Goal: Contribute content

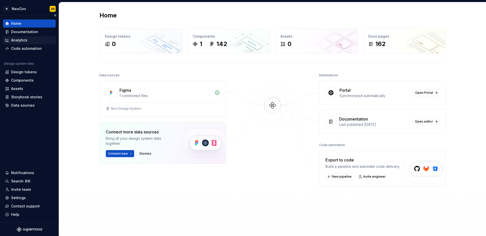
click at [40, 42] on div "Analytics" at bounding box center [29, 40] width 49 height 5
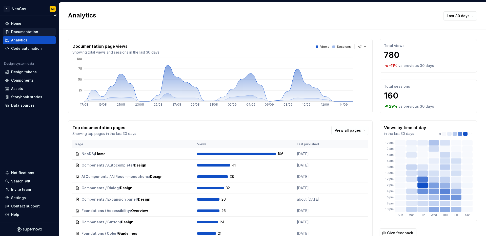
click at [34, 32] on div "Documentation" at bounding box center [24, 31] width 27 height 5
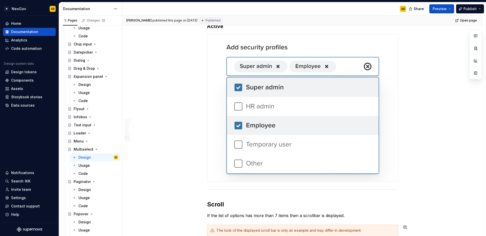
scroll to position [1114, 0]
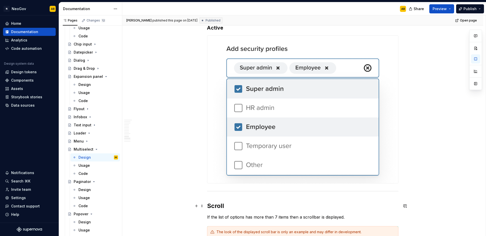
click at [207, 204] on h2 "Scroll" at bounding box center [302, 206] width 191 height 8
click at [202, 207] on span at bounding box center [202, 206] width 4 height 7
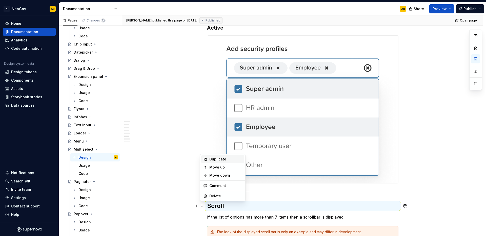
click at [213, 161] on div "Duplicate" at bounding box center [225, 159] width 33 height 5
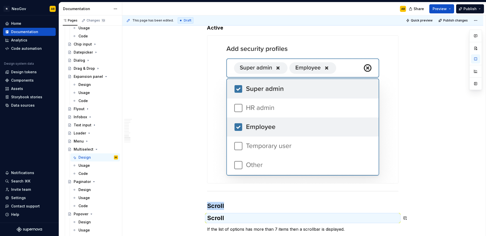
type textarea "*"
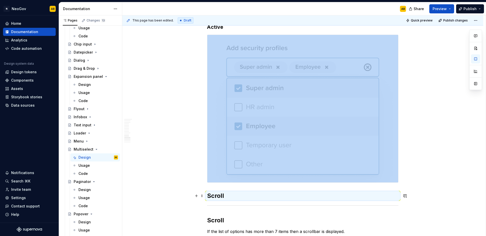
click at [219, 197] on h2 "Scroll" at bounding box center [302, 196] width 191 height 8
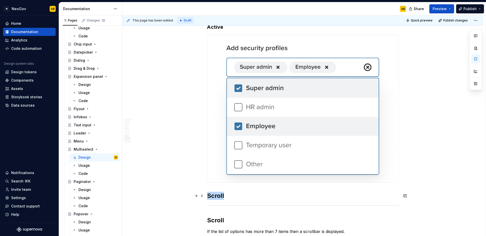
click at [219, 197] on h2 "Scroll" at bounding box center [302, 196] width 191 height 8
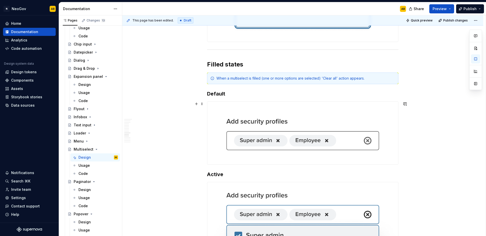
scroll to position [970, 0]
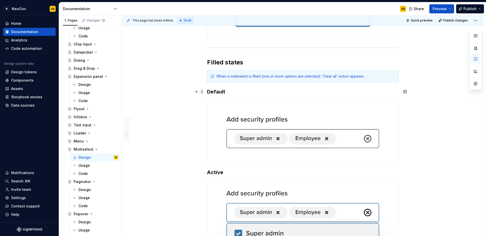
click at [202, 92] on span at bounding box center [202, 91] width 4 height 7
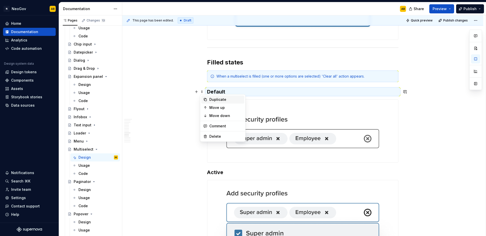
drag, startPoint x: 203, startPoint y: 97, endPoint x: 203, endPoint y: 99, distance: 2.5
click at [203, 97] on div "Duplicate" at bounding box center [222, 100] width 43 height 8
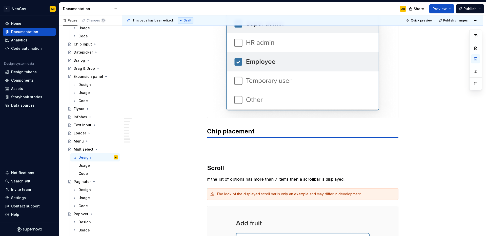
scroll to position [1180, 0]
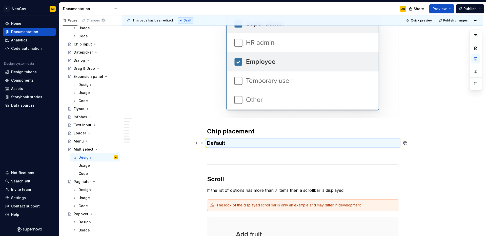
click at [213, 143] on h3 "Default" at bounding box center [302, 143] width 191 height 7
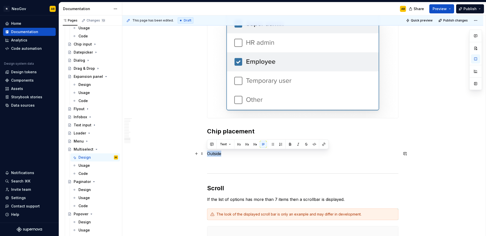
drag, startPoint x: 222, startPoint y: 152, endPoint x: 206, endPoint y: 154, distance: 15.6
click at [207, 154] on p "Outside" at bounding box center [302, 154] width 191 height 6
click at [223, 145] on span "Text" at bounding box center [223, 144] width 7 height 4
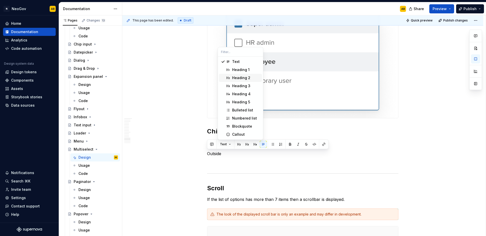
click at [238, 77] on div "Heading 2" at bounding box center [241, 77] width 18 height 5
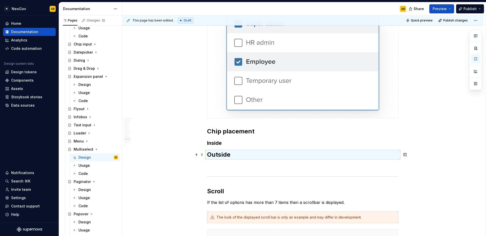
click at [230, 156] on h2 "Outside" at bounding box center [302, 155] width 191 height 8
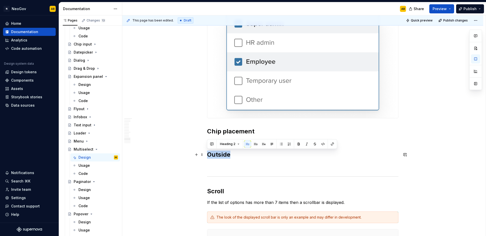
drag, startPoint x: 230, startPoint y: 155, endPoint x: 210, endPoint y: 154, distance: 20.0
click at [208, 156] on h2 "Outside" at bounding box center [302, 155] width 191 height 8
click at [230, 144] on span "Heading 2" at bounding box center [227, 144] width 15 height 4
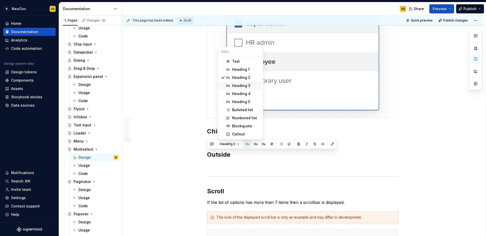
click at [237, 85] on div "Heading 3" at bounding box center [241, 85] width 18 height 5
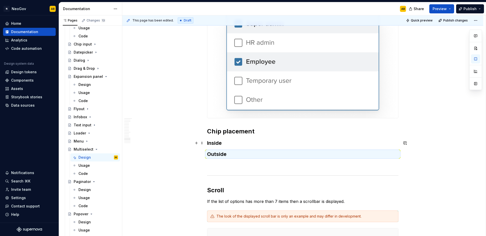
click at [217, 144] on h3 "Inside" at bounding box center [302, 143] width 191 height 7
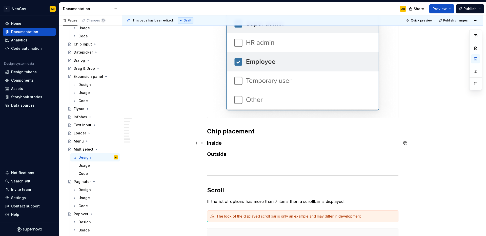
click at [224, 143] on h3 "Inside" at bounding box center [302, 143] width 191 height 7
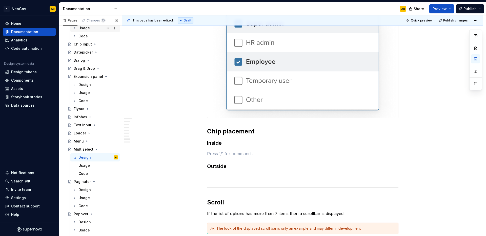
scroll to position [425, 0]
click at [219, 176] on p at bounding box center [302, 177] width 191 height 6
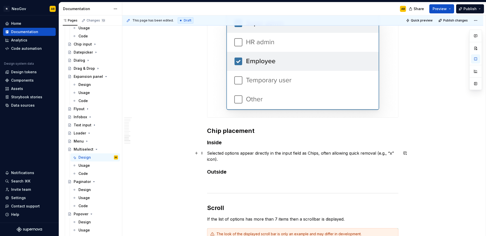
scroll to position [1181, 0]
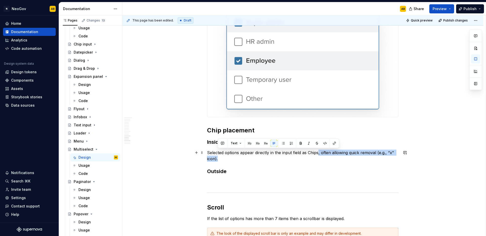
drag, startPoint x: 317, startPoint y: 154, endPoint x: 353, endPoint y: 159, distance: 36.1
click at [353, 159] on p "Selected options appear directly in the input field as Chips, often allowing qu…" at bounding box center [302, 156] width 191 height 12
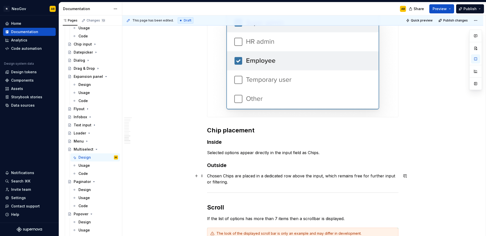
click at [291, 177] on p "Chosen Chips are placed in a dedicated row above the input, which remains free …" at bounding box center [302, 179] width 191 height 12
click at [265, 185] on p "Chosen Chips are placed in a dedicated row below or above the input, which rema…" at bounding box center [302, 179] width 191 height 12
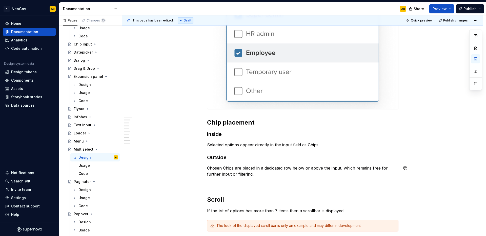
scroll to position [1189, 0]
click at [328, 146] on p "Selected options appear directly in the input field as Chips." at bounding box center [302, 145] width 191 height 6
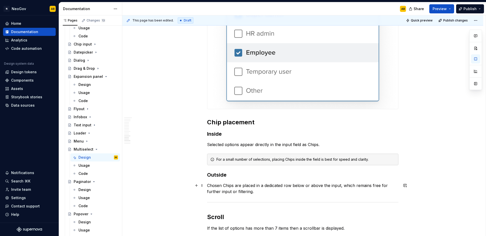
click at [258, 195] on p "Chosen Chips are placed in a dedicated row below or above the input, which rema…" at bounding box center [302, 189] width 191 height 12
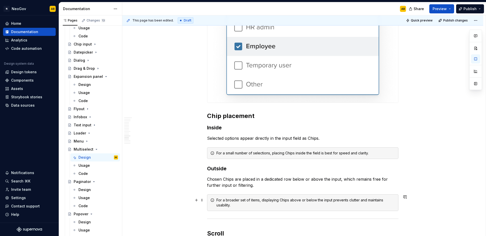
scroll to position [1240, 0]
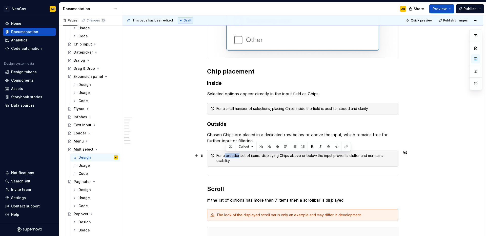
drag, startPoint x: 239, startPoint y: 156, endPoint x: 225, endPoint y: 156, distance: 13.7
click at [225, 156] on div "For a broader set of items, displaying Chips above or below the input prevents …" at bounding box center [305, 158] width 179 height 10
click at [226, 156] on div "For a broader set of items, displaying Chips above or below the input prevents …" at bounding box center [305, 158] width 179 height 10
drag, startPoint x: 239, startPoint y: 155, endPoint x: 224, endPoint y: 156, distance: 14.9
click at [224, 156] on div "For a broader set of items, displaying Chips above or below the input prevents …" at bounding box center [305, 158] width 179 height 10
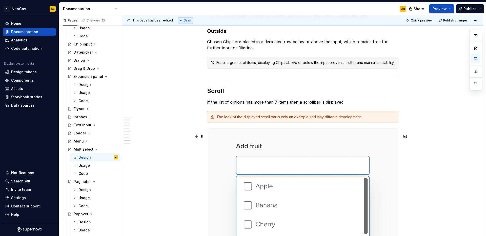
scroll to position [1265, 0]
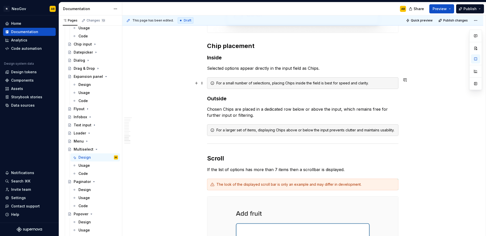
click at [208, 98] on h3 "Outside" at bounding box center [302, 98] width 191 height 7
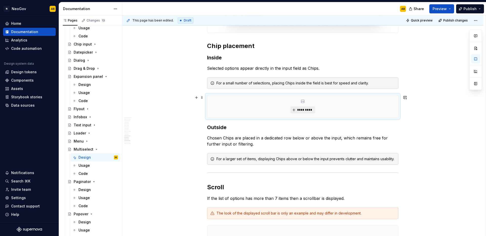
click at [304, 111] on span "*********" at bounding box center [304, 110] width 15 height 4
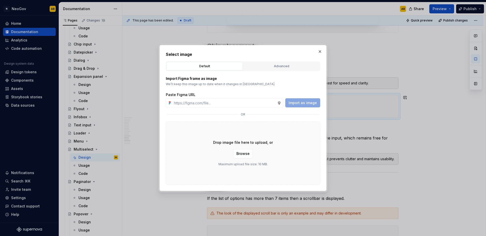
click at [190, 139] on div "Drop image file here to upload, or Browse Maximum upload file size: 10 MB." at bounding box center [243, 153] width 154 height 63
click at [245, 155] on span "Browse" at bounding box center [242, 153] width 13 height 5
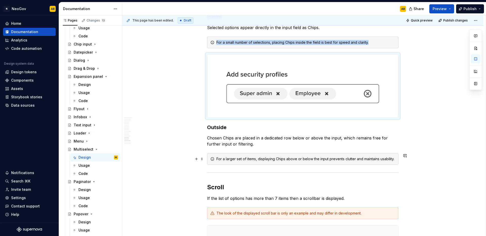
scroll to position [1306, 0]
click at [406, 167] on div "This page has been edited. Draft Quick preview Publish changes Multiselect A mu…" at bounding box center [303, 125] width 363 height 221
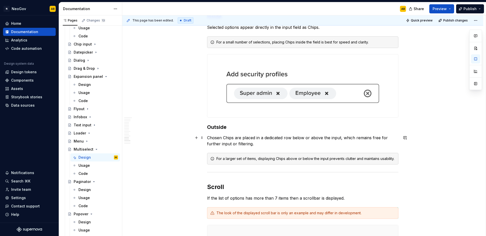
click at [262, 146] on p "Chosen Chips are placed in a dedicated row below or above the input, which rema…" at bounding box center [302, 141] width 191 height 12
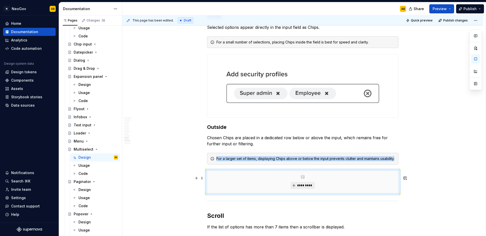
click at [307, 188] on span "*********" at bounding box center [304, 186] width 15 height 4
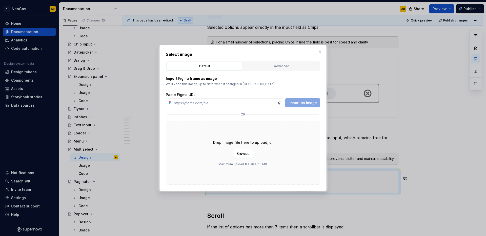
click at [275, 173] on div "Drop image file here to upload, or Browse Maximum upload file size: 10 MB." at bounding box center [243, 153] width 154 height 63
click at [237, 155] on span "Browse" at bounding box center [242, 153] width 13 height 5
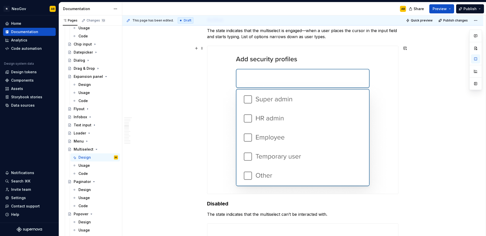
scroll to position [0, 0]
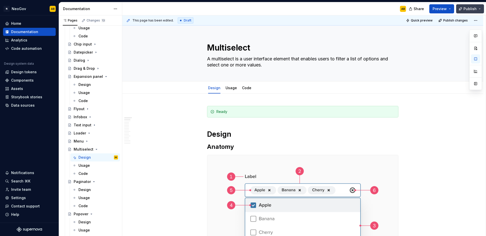
click at [474, 9] on span "Publish" at bounding box center [469, 8] width 13 height 5
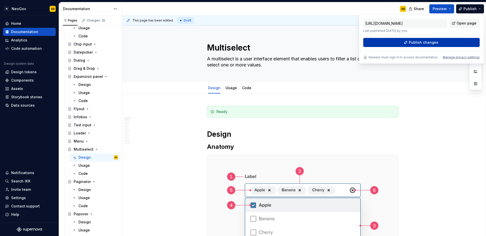
click at [441, 44] on button "Publish changes" at bounding box center [421, 42] width 116 height 9
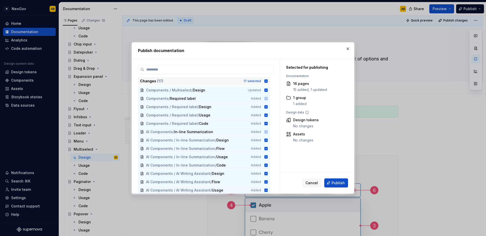
click at [267, 82] on icon at bounding box center [265, 80] width 3 height 3
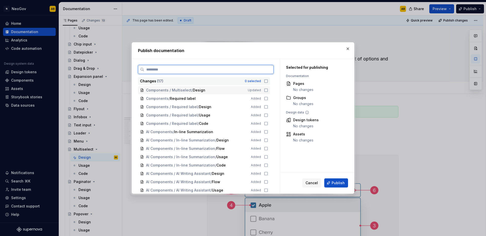
click at [267, 91] on icon at bounding box center [266, 90] width 4 height 4
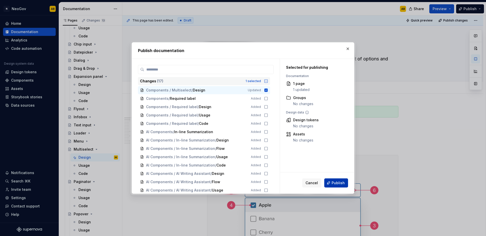
click at [340, 185] on span "Publish" at bounding box center [337, 183] width 13 height 5
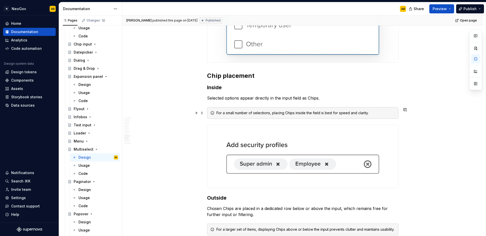
scroll to position [1183, 0]
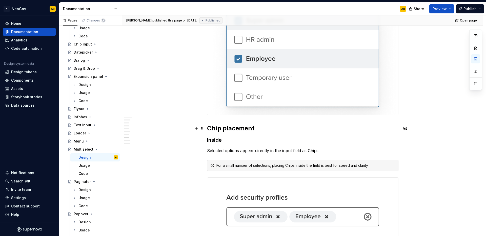
click at [207, 127] on h2 "Chip placement" at bounding box center [302, 128] width 191 height 8
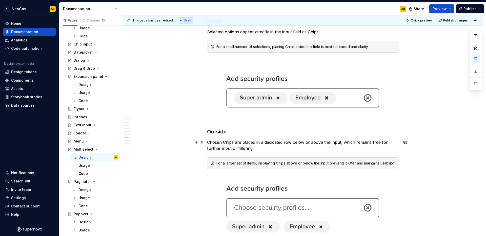
scroll to position [1313, 0]
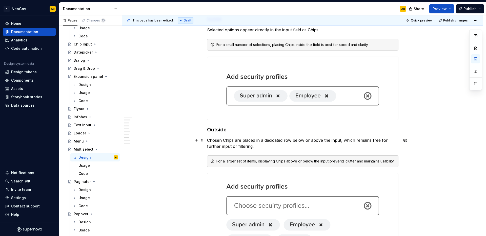
click at [291, 140] on p "Chosen Chips are placed in a dedicated row below or above the input, which rema…" at bounding box center [302, 143] width 191 height 12
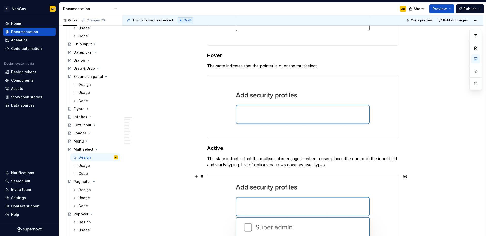
scroll to position [0, 0]
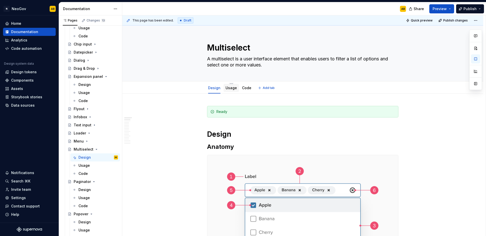
click at [233, 87] on link "Usage" at bounding box center [230, 88] width 11 height 4
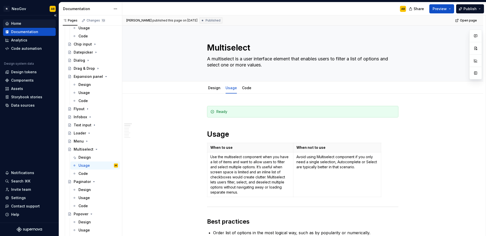
type textarea "*"
